Goal: Transaction & Acquisition: Purchase product/service

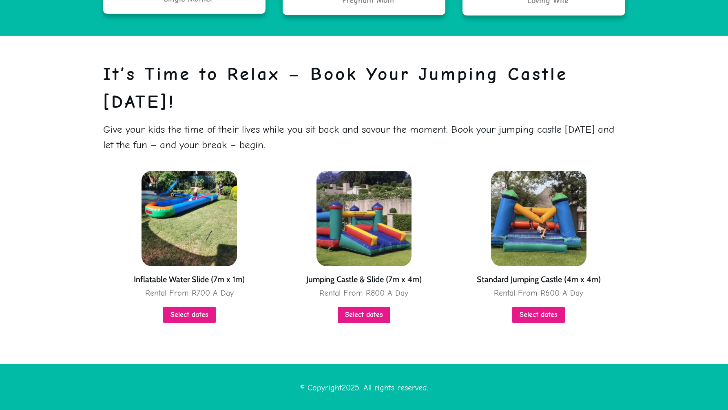
scroll to position [1867, 0]
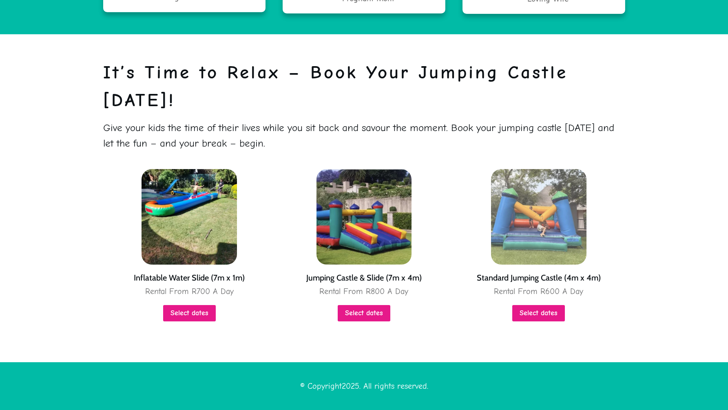
click at [532, 205] on img at bounding box center [538, 216] width 95 height 95
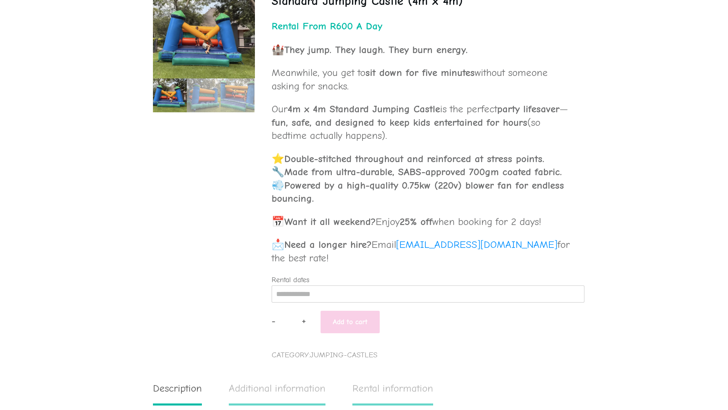
drag, startPoint x: 381, startPoint y: 221, endPoint x: 566, endPoint y: 222, distance: 185.2
click at [566, 222] on p "📅 Want it all weekend? Enjoy 25% off when booking for 2 days!" at bounding box center [424, 226] width 304 height 23
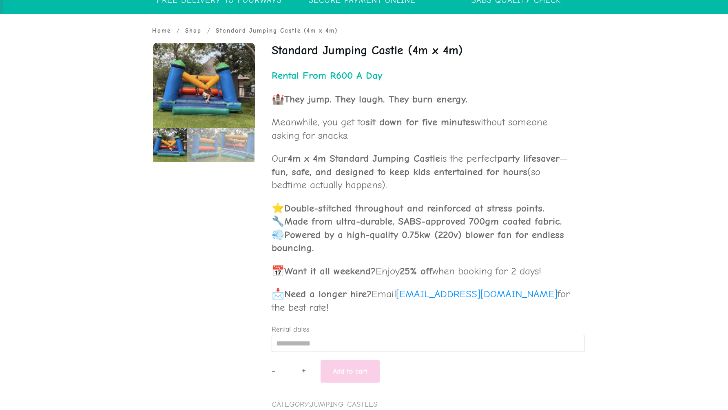
scroll to position [244, 0]
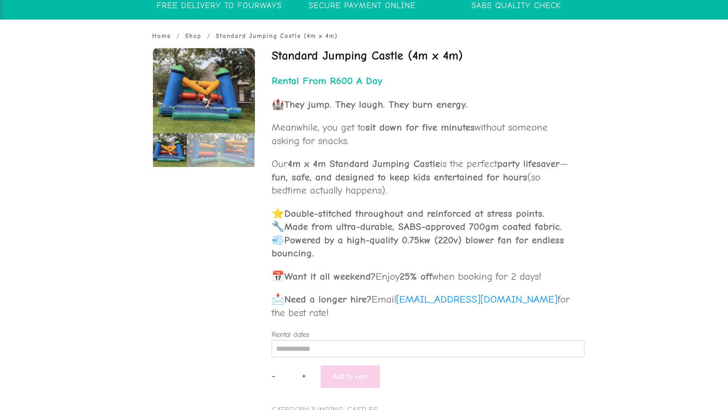
click at [299, 150] on p "Meanwhile, you get to sit down for five minutes without someone asking for snac…" at bounding box center [424, 139] width 304 height 36
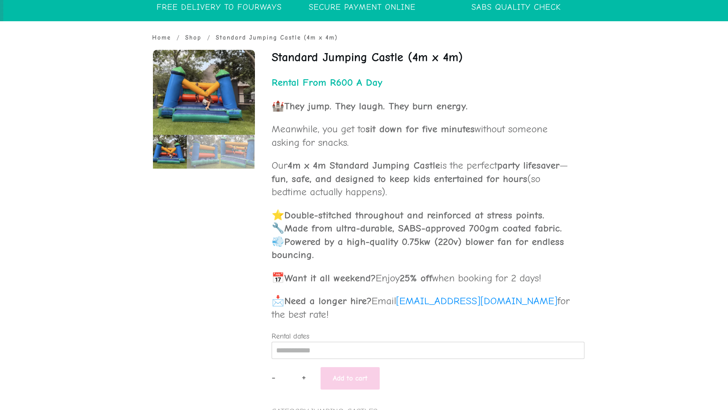
drag, startPoint x: 273, startPoint y: 162, endPoint x: 554, endPoint y: 197, distance: 282.9
click at [554, 197] on p "Our 4m x 4m Standard Jumping Castle is the perfect party lifesaver — fun, safe,…" at bounding box center [424, 184] width 304 height 50
copy p "Our 4m x 4m Standard Jumping Castle is the perfect party lifesaver — fun, safe,…"
